Goal: Information Seeking & Learning: Learn about a topic

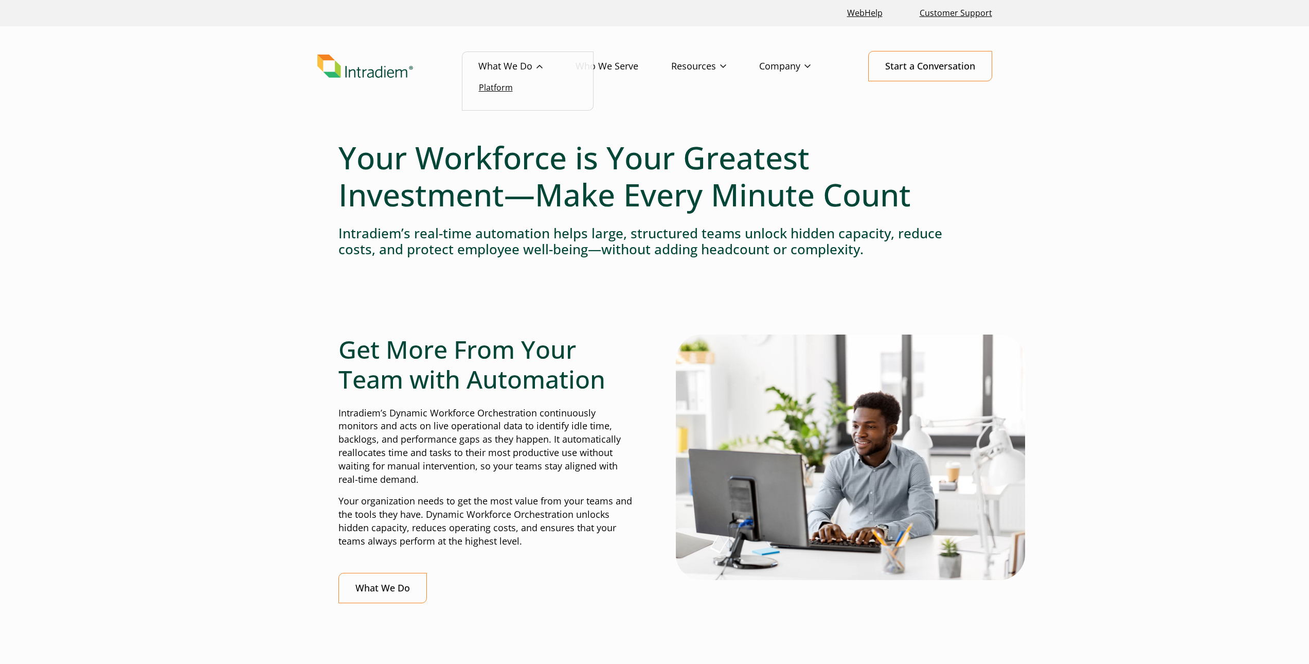
click at [496, 89] on link "Platform" at bounding box center [496, 87] width 34 height 11
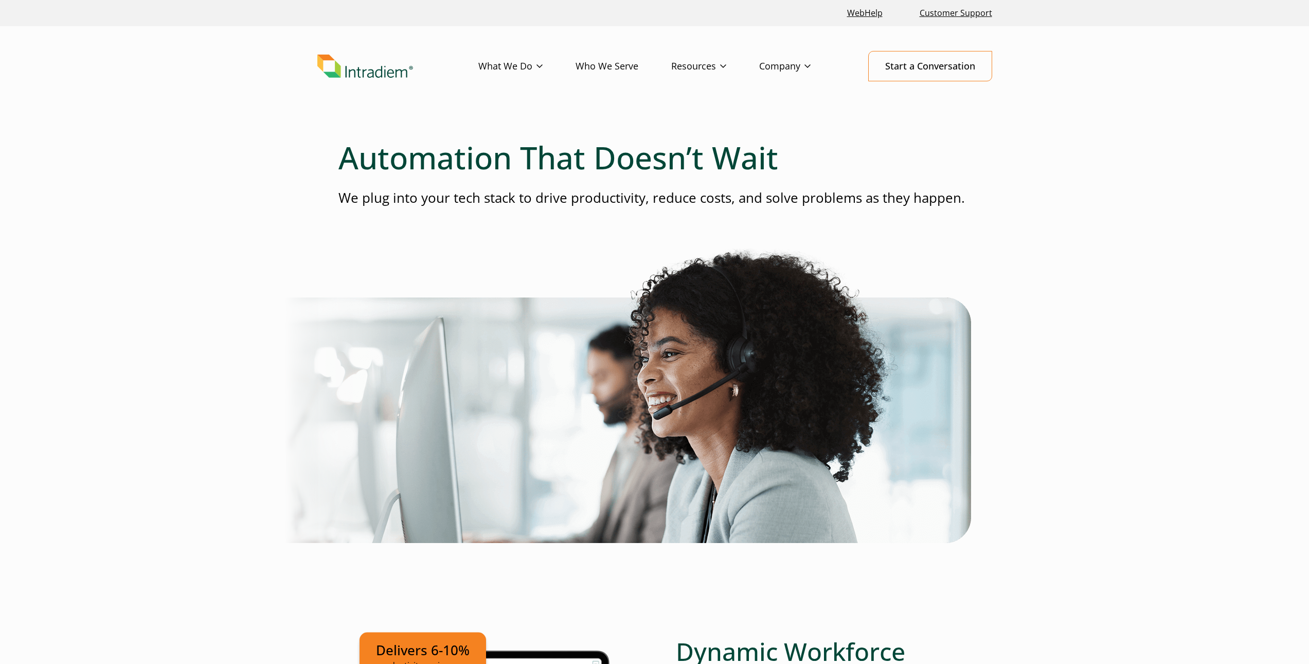
click at [703, 199] on p "We plug into your tech stack to drive productivity, reduce costs, and solve pro…" at bounding box center [655, 197] width 633 height 19
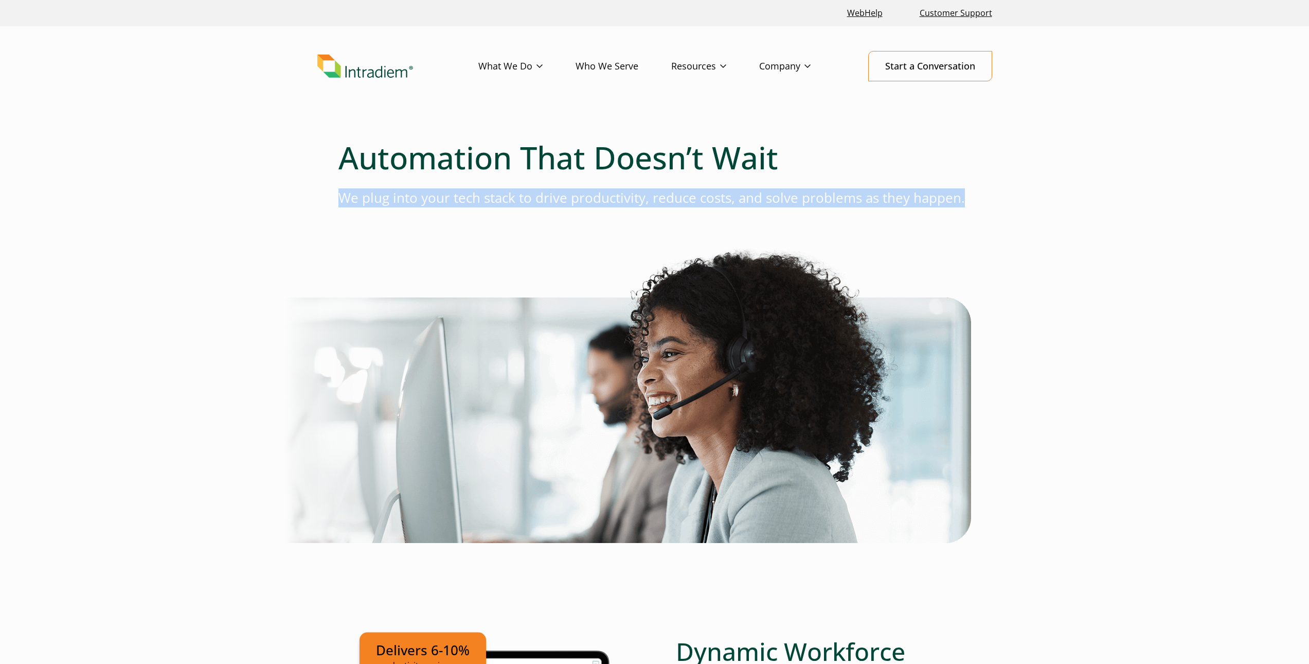
click at [703, 199] on p "We plug into your tech stack to drive productivity, reduce costs, and solve pro…" at bounding box center [655, 197] width 633 height 19
click at [757, 201] on p "We plug into your tech stack to drive productivity, reduce costs, and solve pro…" at bounding box center [655, 197] width 633 height 19
